Goal: Transaction & Acquisition: Purchase product/service

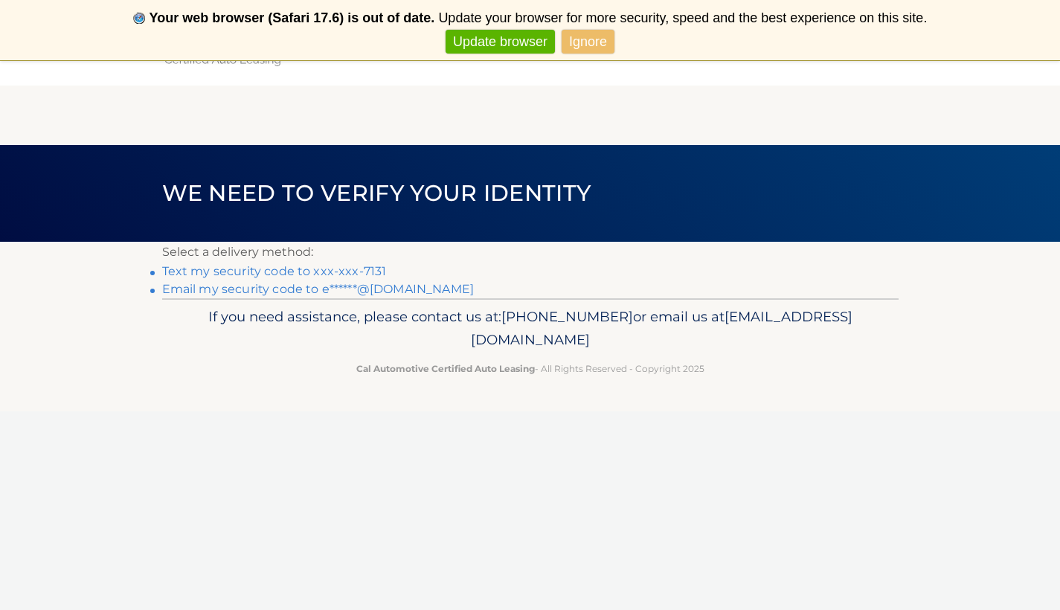
click at [372, 266] on link "Text my security code to xxx-xxx-7131" at bounding box center [274, 271] width 225 height 14
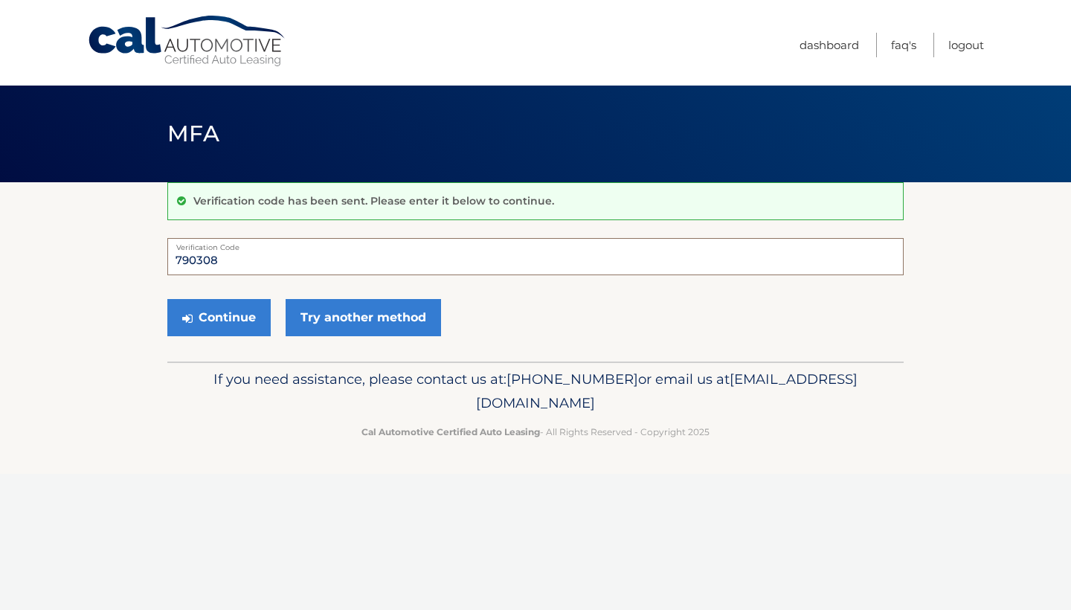
type input "790308"
click at [219, 317] on button "Continue" at bounding box center [218, 317] width 103 height 37
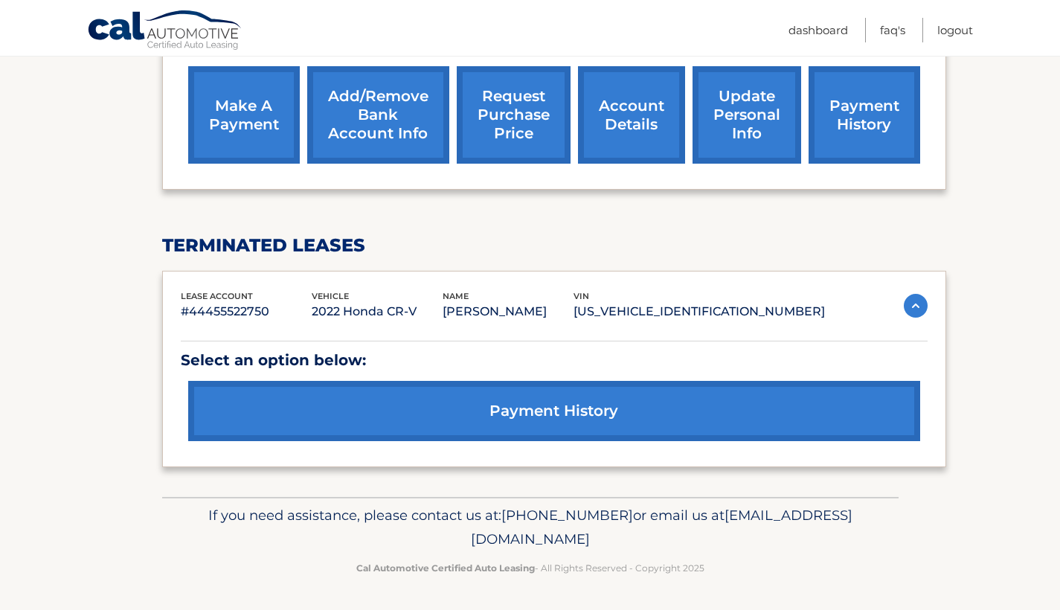
scroll to position [550, 0]
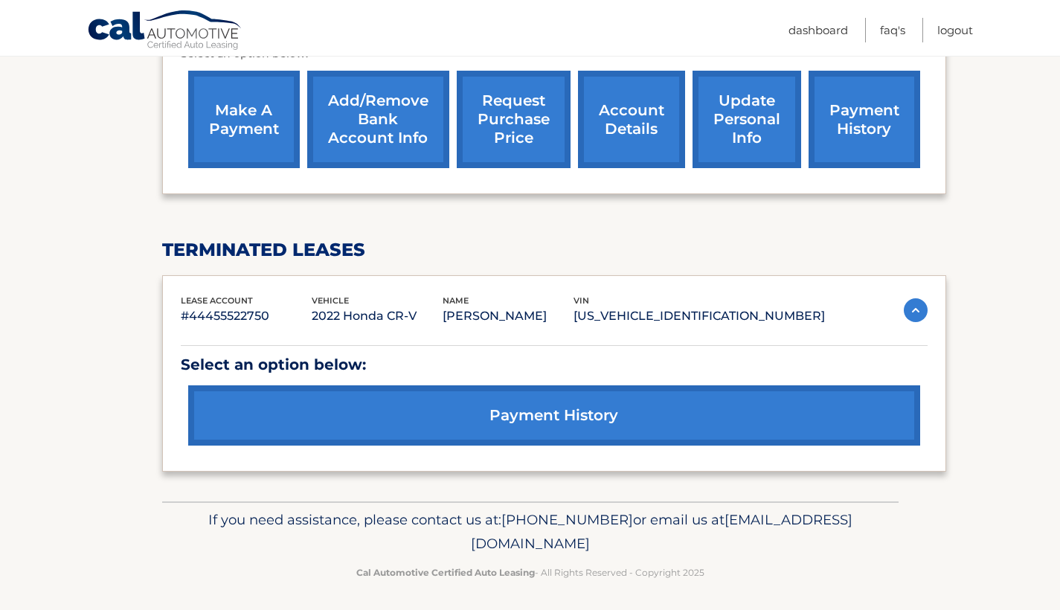
click at [443, 400] on link "payment history" at bounding box center [554, 415] width 732 height 60
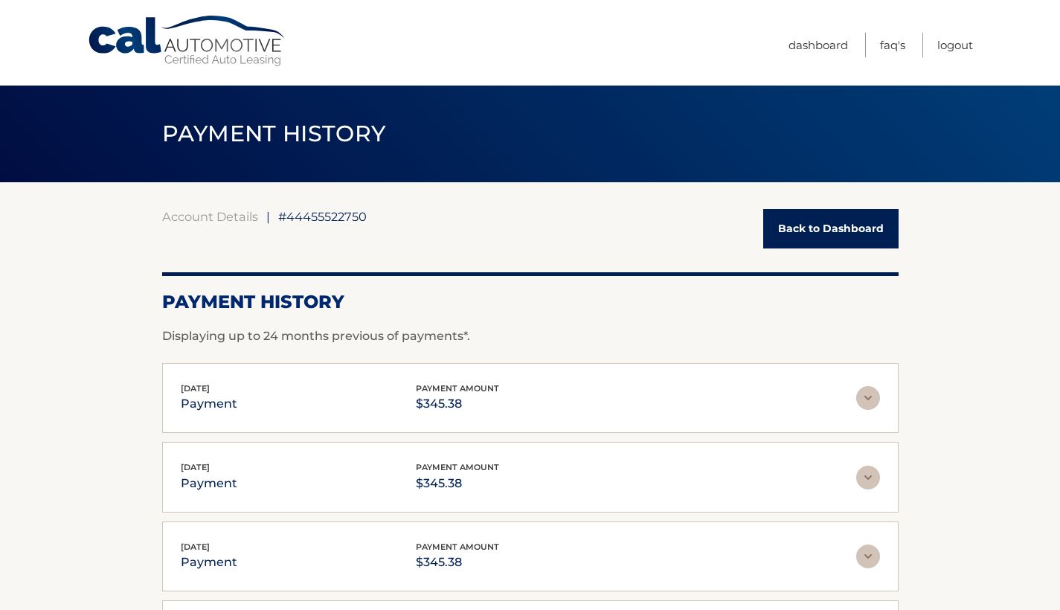
click at [783, 248] on div "Account Details | #44455522750 Back to Dashboard Payment History Displaying up …" at bounding box center [530, 522] width 737 height 626
click at [806, 227] on link "Back to Dashboard" at bounding box center [830, 228] width 135 height 39
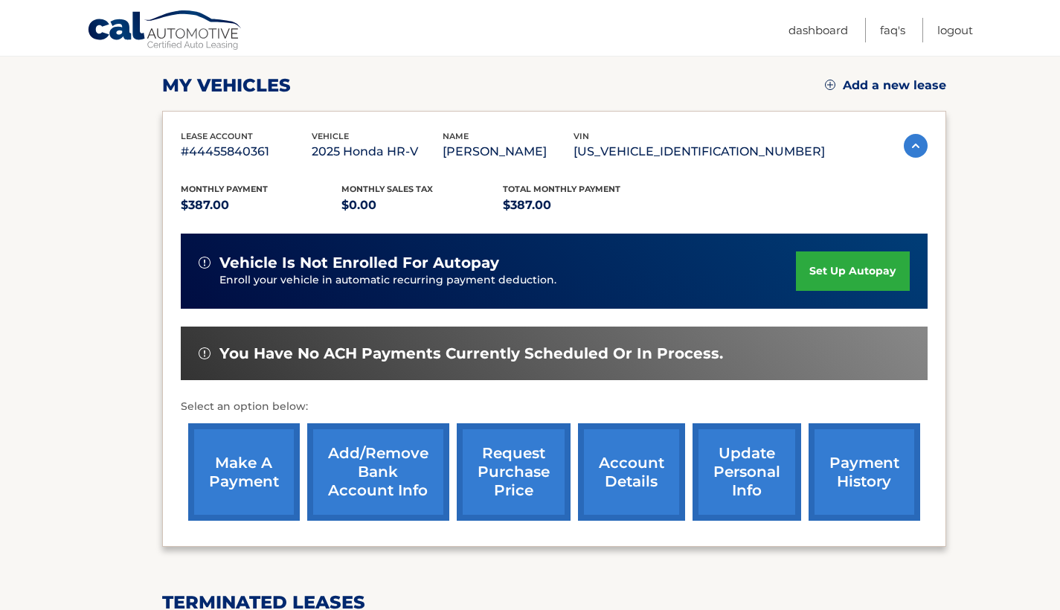
scroll to position [196, 0]
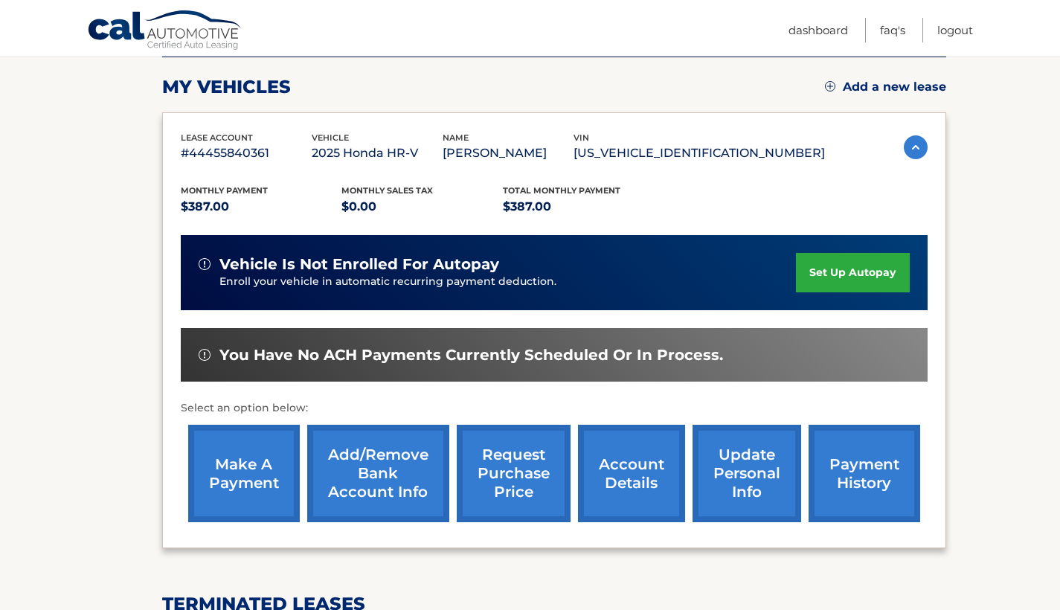
click at [247, 488] on link "make a payment" at bounding box center [244, 473] width 112 height 97
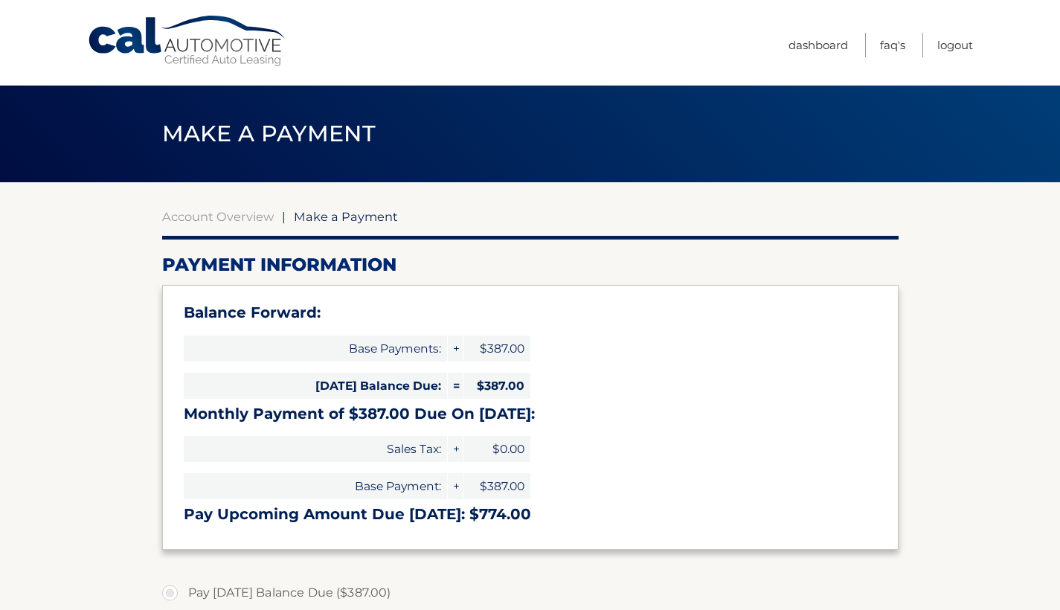
select select "YzAzOTQ5ZDMtY2Y0My00MDg5LTkyOGQtNzA5MjAyNDVjMDU1"
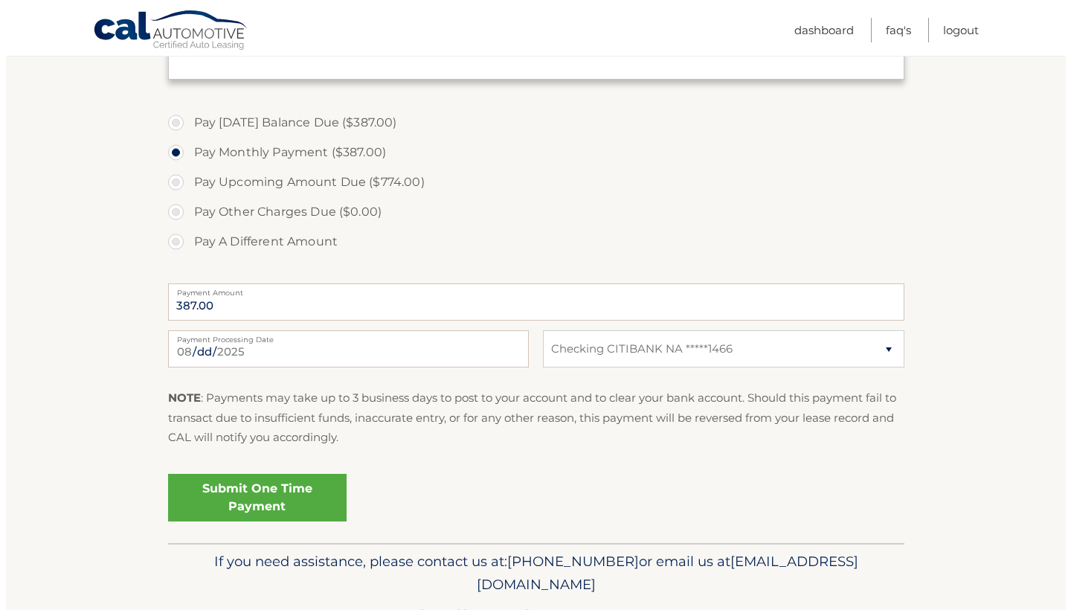
scroll to position [471, 0]
click at [289, 490] on link "Submit One Time Payment" at bounding box center [251, 497] width 179 height 48
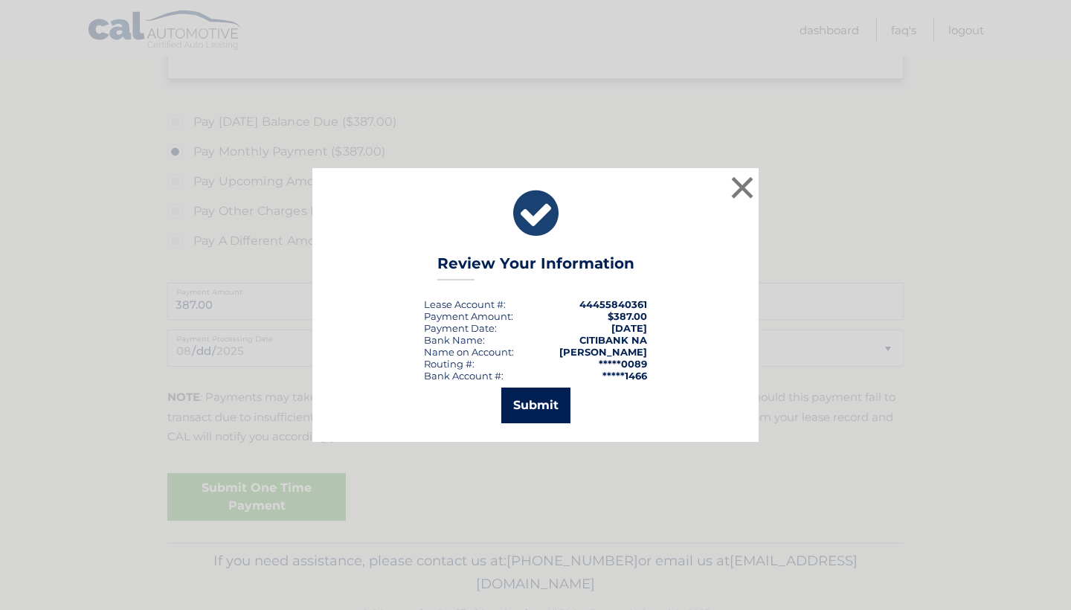
click at [552, 396] on button "Submit" at bounding box center [535, 406] width 69 height 36
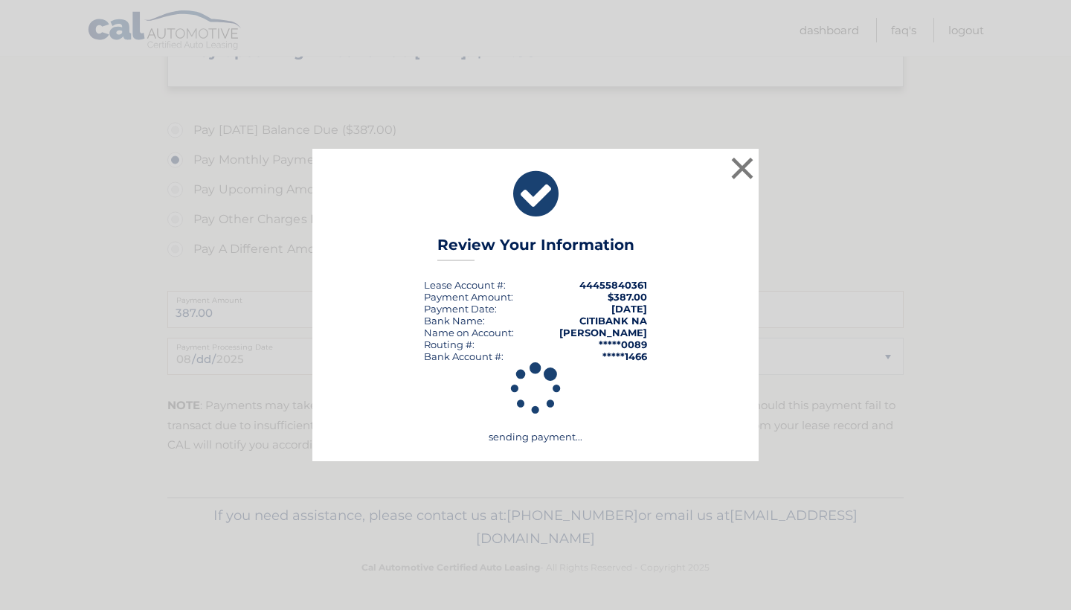
scroll to position [458, 0]
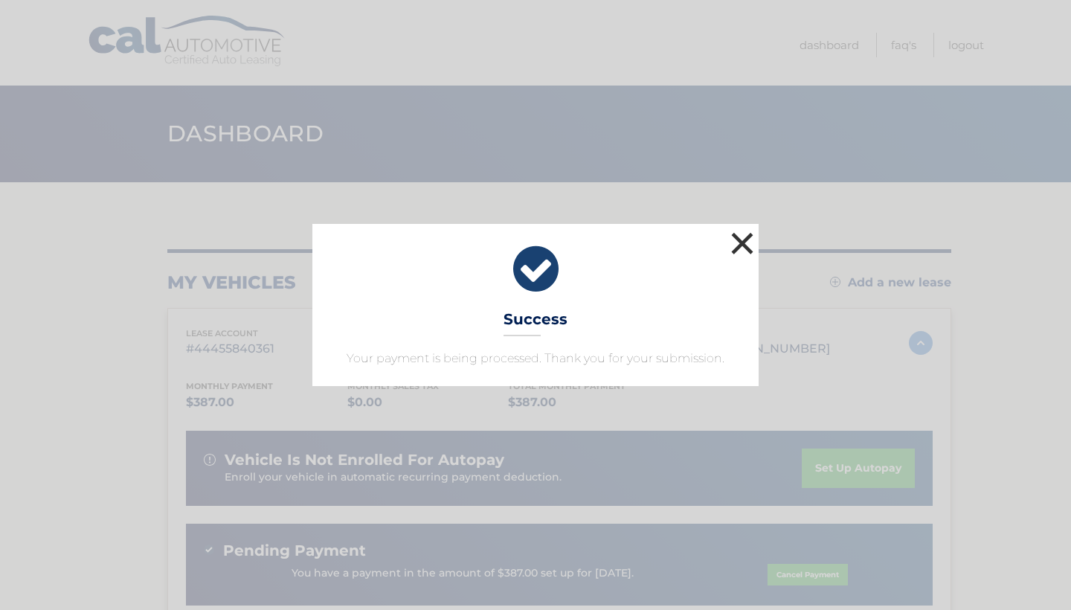
click at [746, 243] on button "×" at bounding box center [743, 243] width 30 height 30
